Goal: Find specific page/section: Find specific page/section

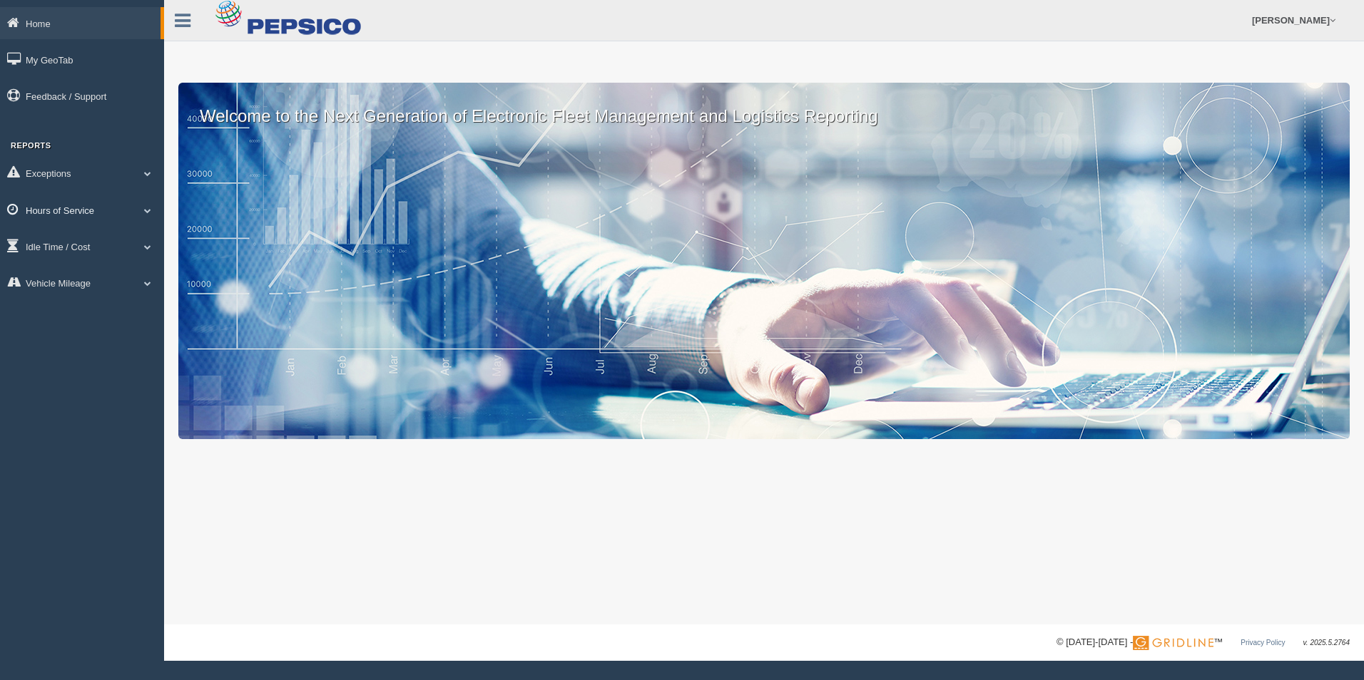
click at [109, 213] on link "Hours of Service" at bounding box center [82, 210] width 164 height 32
click at [114, 246] on link "HOS Explanation Reports" at bounding box center [93, 243] width 135 height 26
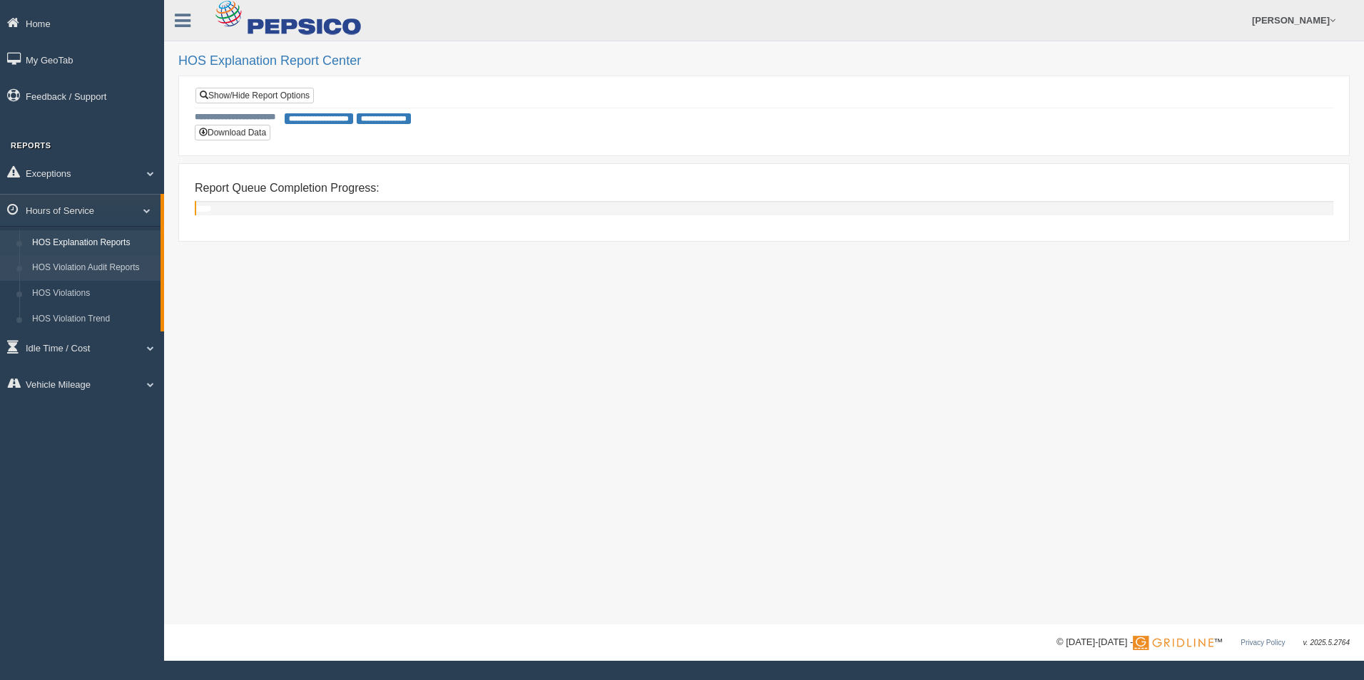
click at [114, 257] on link "HOS Violation Audit Reports" at bounding box center [93, 268] width 135 height 26
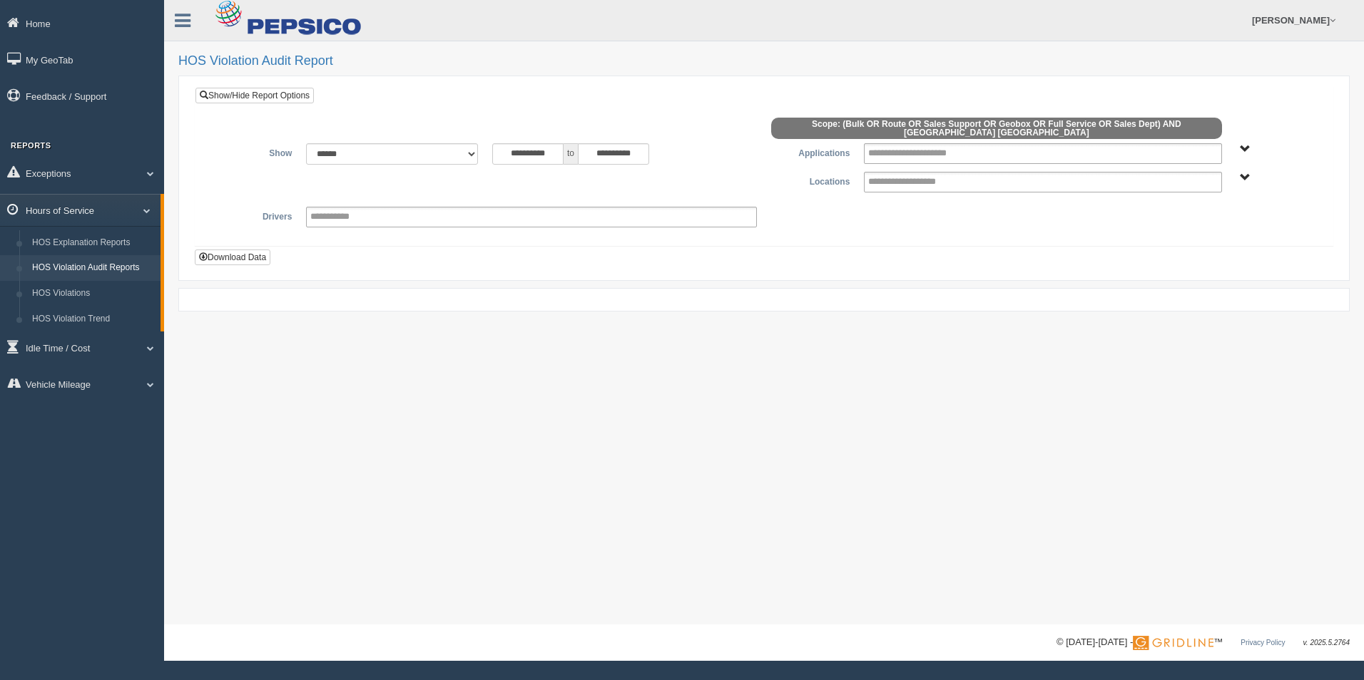
click at [109, 214] on link "Hours of Service" at bounding box center [80, 210] width 160 height 32
click at [94, 210] on link "Hours of Service" at bounding box center [82, 210] width 164 height 32
click at [88, 235] on link "HOS Explanation Reports" at bounding box center [93, 243] width 135 height 26
